Goal: Complete application form

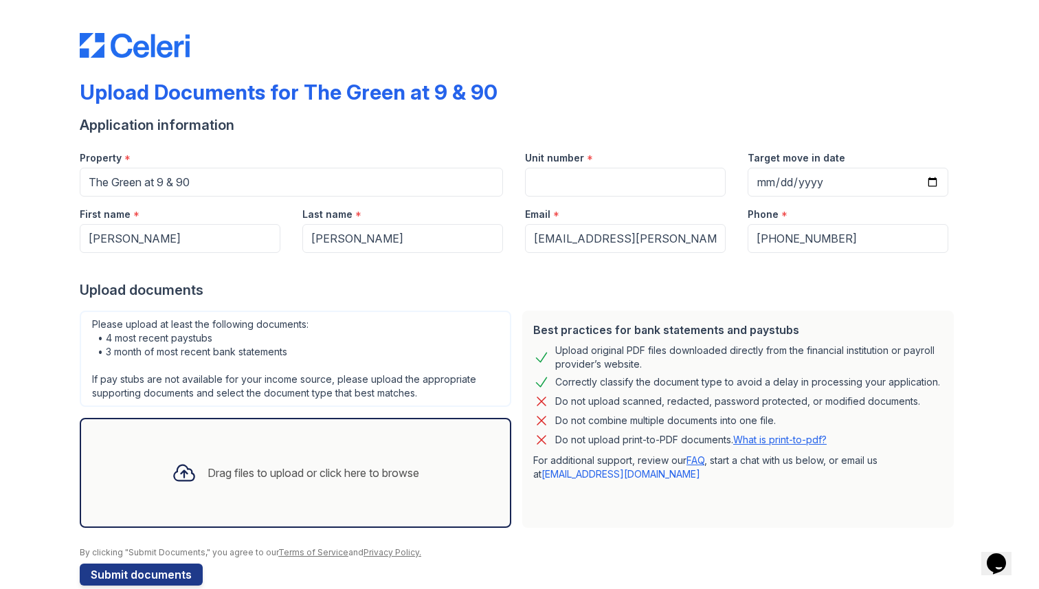
scroll to position [24, 0]
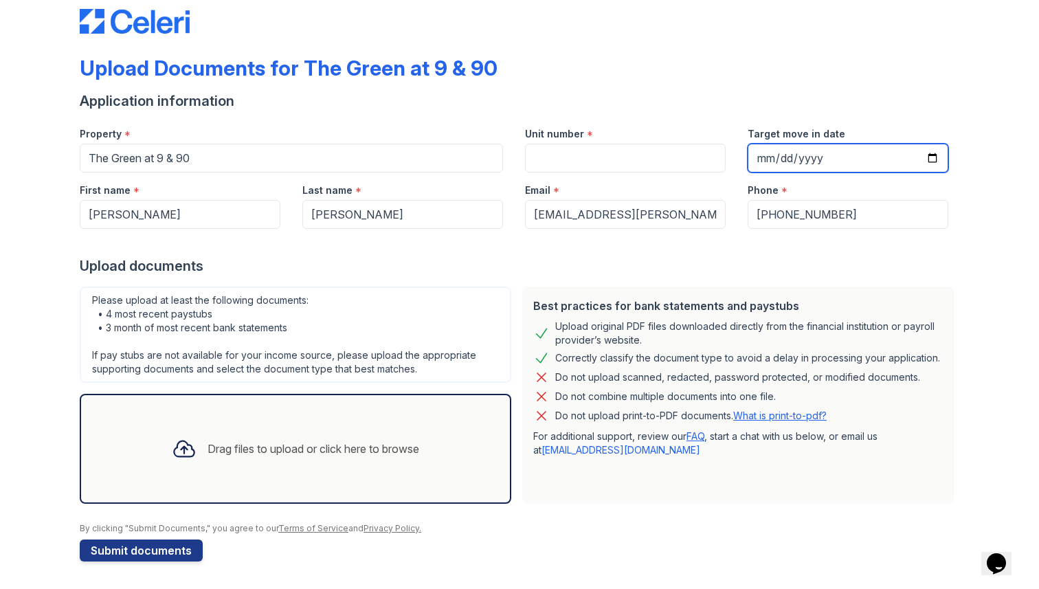
click at [793, 157] on input "Target move in date" at bounding box center [847, 158] width 201 height 29
click at [942, 155] on input "Target move in date" at bounding box center [847, 158] width 201 height 29
click at [934, 156] on input "Target move in date" at bounding box center [847, 158] width 201 height 29
type input "[DATE]"
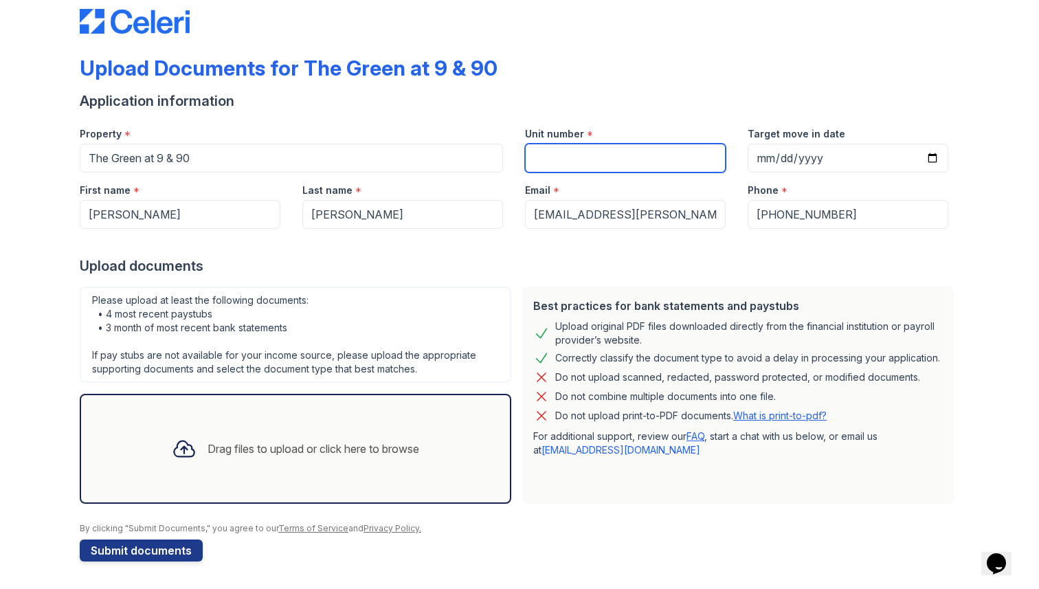
click at [569, 165] on input "Unit number" at bounding box center [625, 158] width 201 height 29
click at [546, 163] on input "Unit number" at bounding box center [625, 158] width 201 height 29
paste input "D233"
type input "D233"
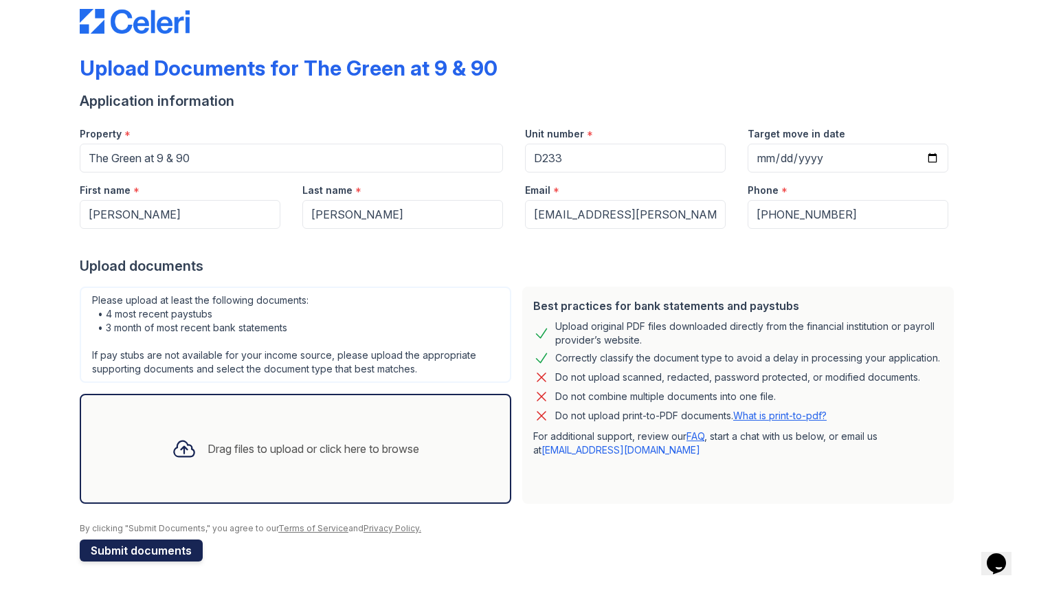
click at [172, 554] on button "Submit documents" at bounding box center [141, 550] width 123 height 22
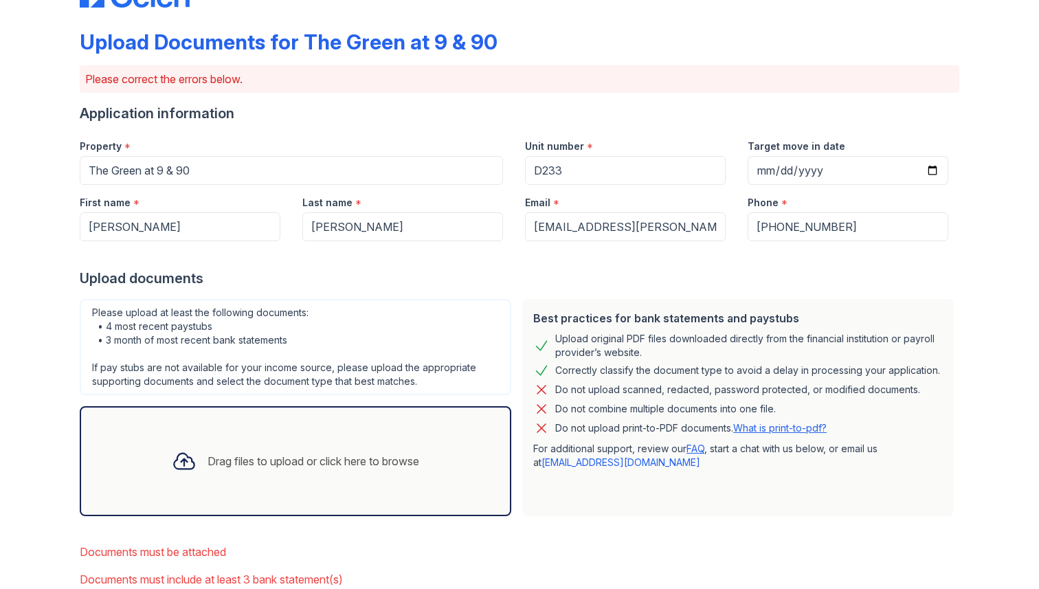
scroll to position [60, 0]
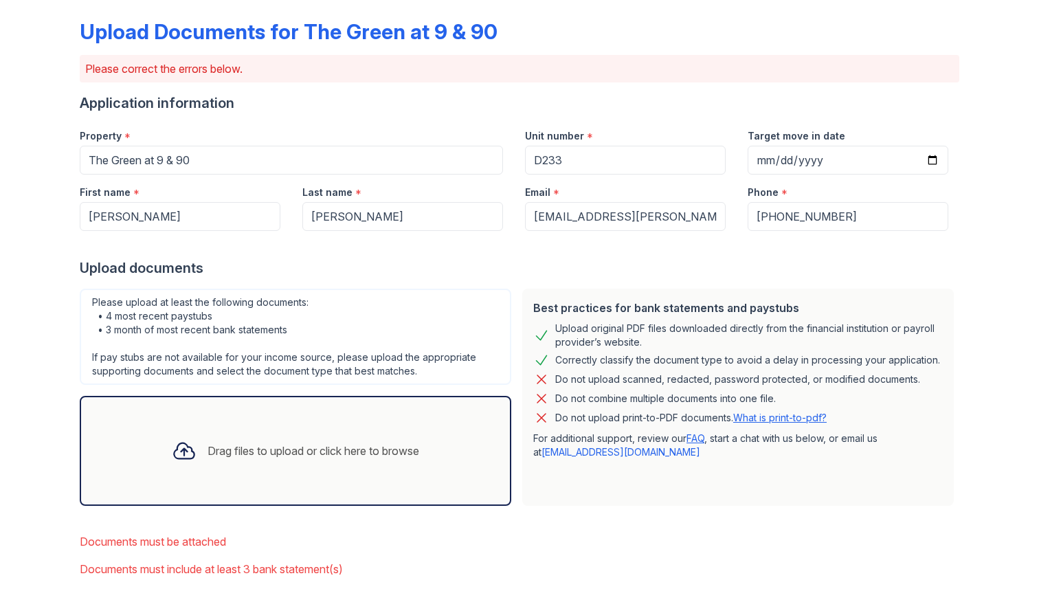
click at [285, 442] on div "Drag files to upload or click here to browse" at bounding box center [313, 450] width 212 height 16
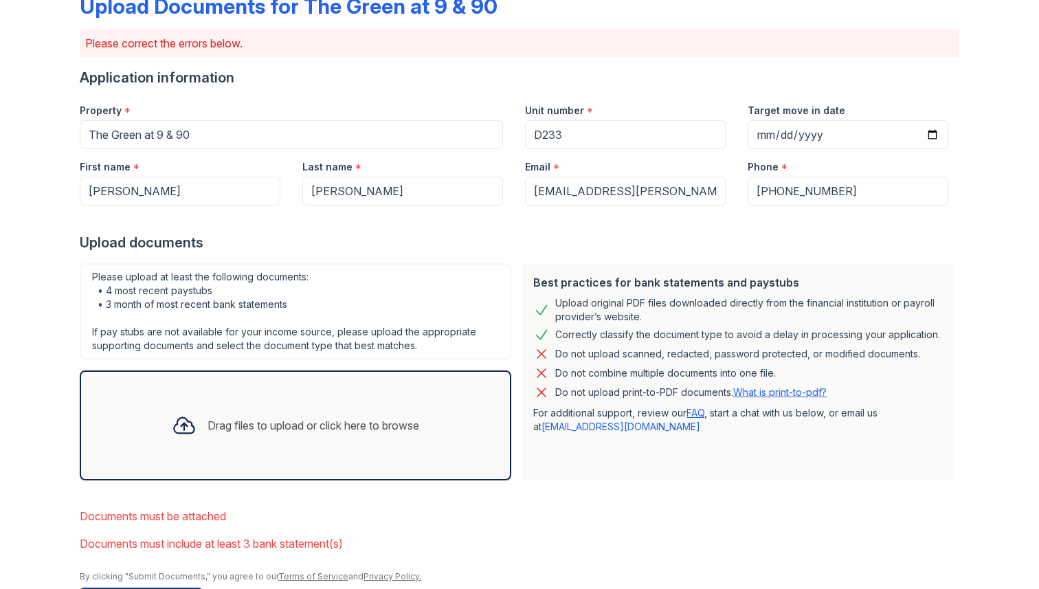
scroll to position [87, 0]
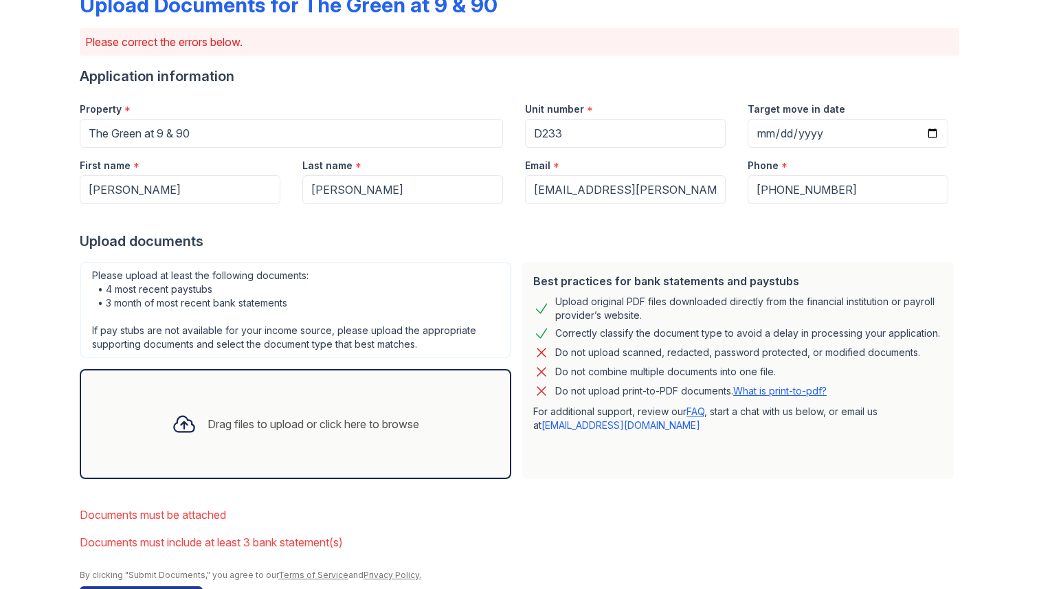
click at [256, 422] on div "Drag files to upload or click here to browse" at bounding box center [313, 424] width 212 height 16
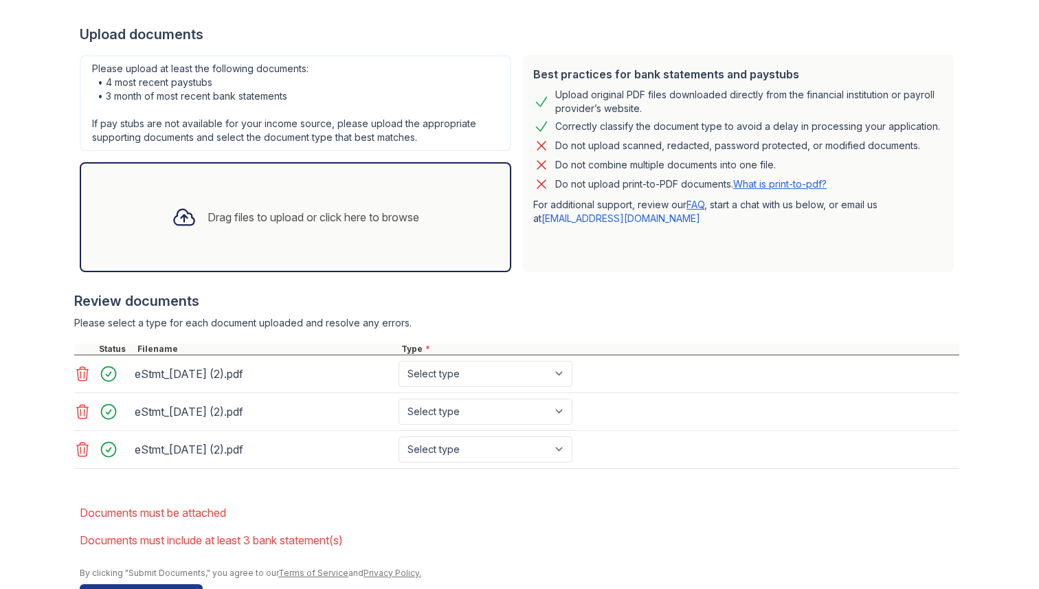
scroll to position [297, 0]
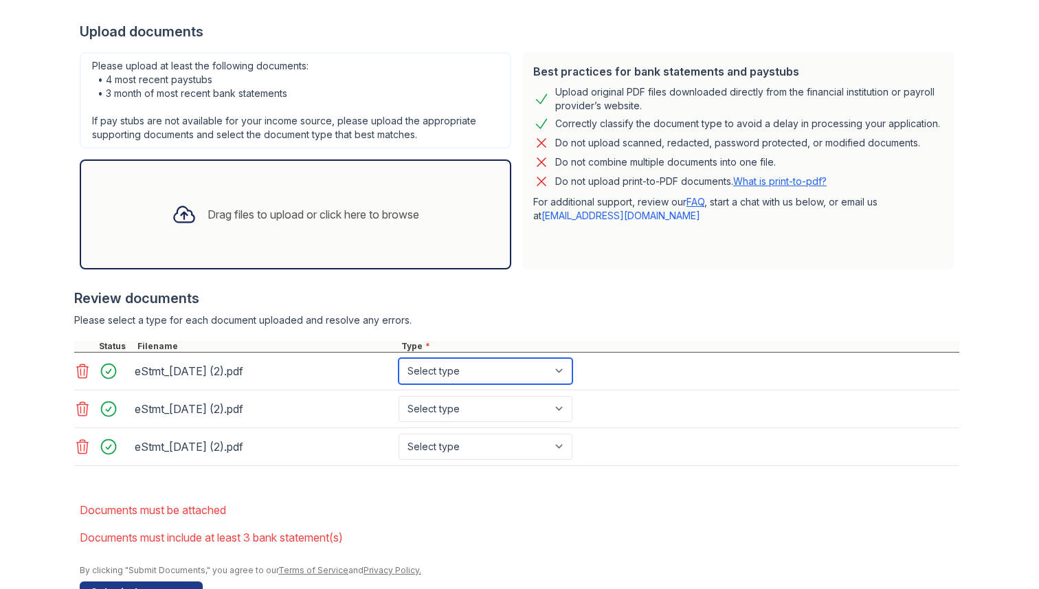
click at [462, 365] on select "Select type Paystub Bank Statement Offer Letter Tax Documents Benefit Award Let…" at bounding box center [485, 371] width 174 height 26
select select "bank_statement"
click at [398, 358] on select "Select type Paystub Bank Statement Offer Letter Tax Documents Benefit Award Let…" at bounding box center [485, 371] width 174 height 26
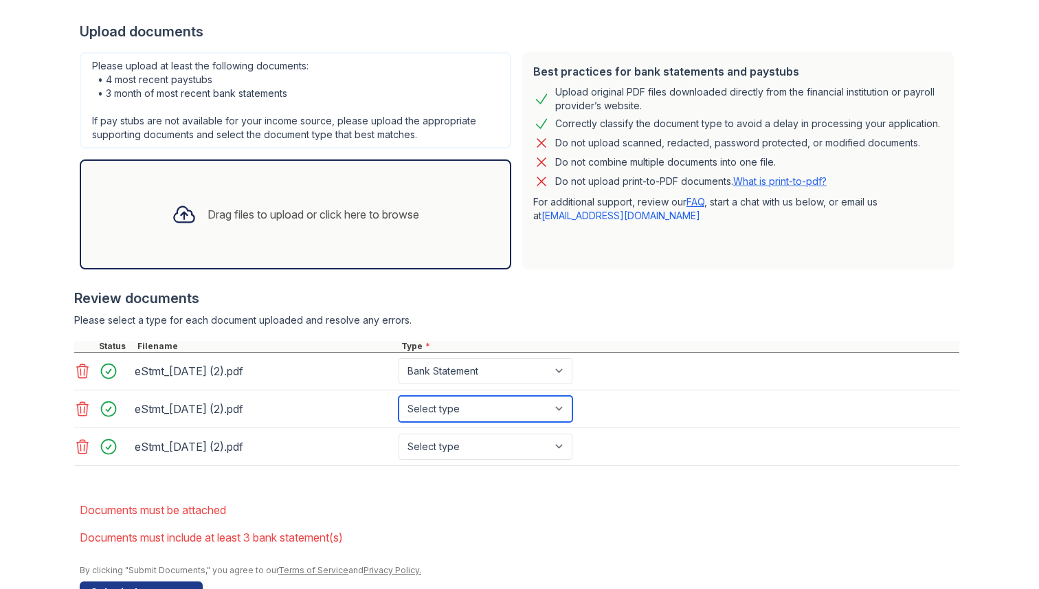
click at [462, 412] on select "Select type Paystub Bank Statement Offer Letter Tax Documents Benefit Award Let…" at bounding box center [485, 409] width 174 height 26
select select "bank_statement"
click at [398, 396] on select "Select type Paystub Bank Statement Offer Letter Tax Documents Benefit Award Let…" at bounding box center [485, 409] width 174 height 26
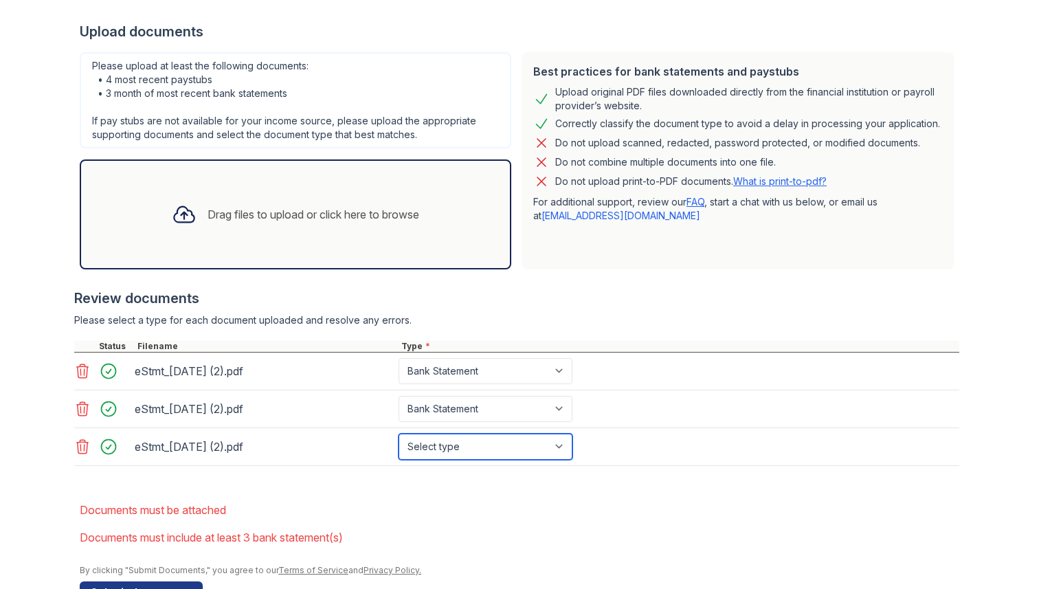
click at [493, 448] on select "Select type Paystub Bank Statement Offer Letter Tax Documents Benefit Award Let…" at bounding box center [485, 446] width 174 height 26
select select "bank_statement"
click at [398, 433] on select "Select type Paystub Bank Statement Offer Letter Tax Documents Benefit Award Let…" at bounding box center [485, 446] width 174 height 26
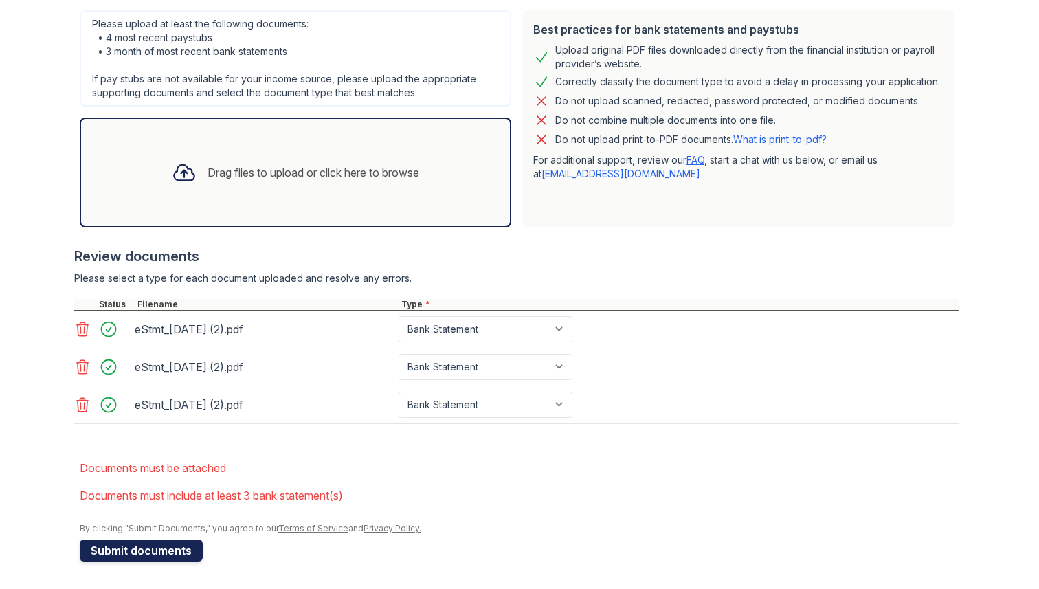
click at [170, 553] on button "Submit documents" at bounding box center [141, 550] width 123 height 22
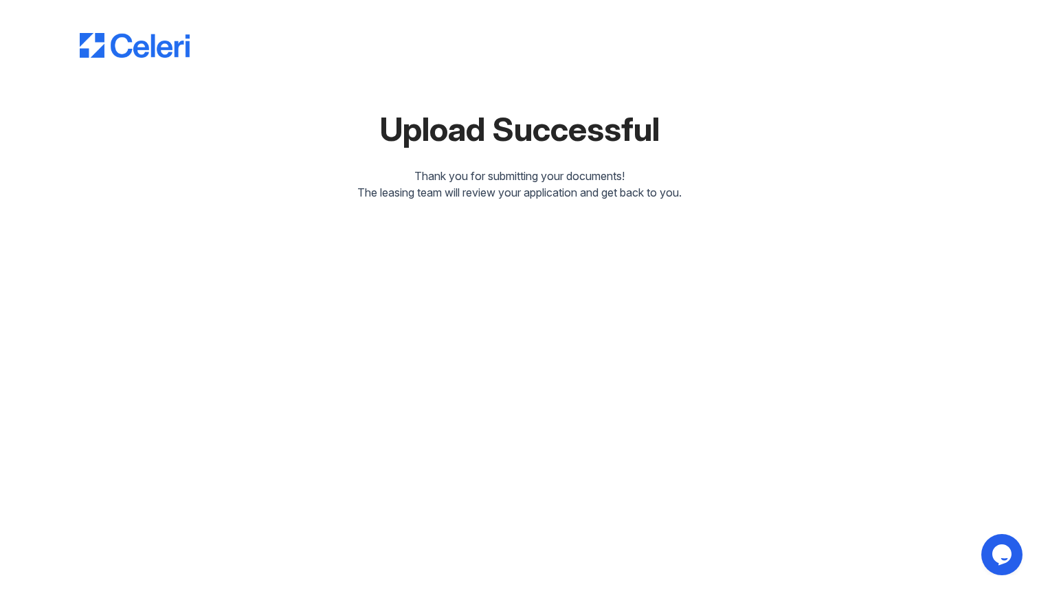
click at [120, 55] on img at bounding box center [135, 45] width 110 height 25
